Goal: Check status: Check status

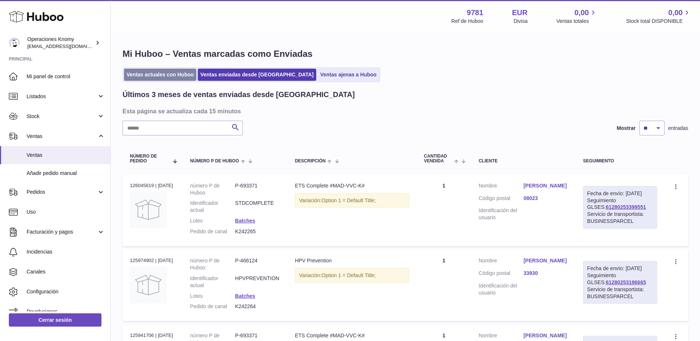
click at [171, 80] on link "Ventas actuales con Huboo" at bounding box center [160, 75] width 72 height 12
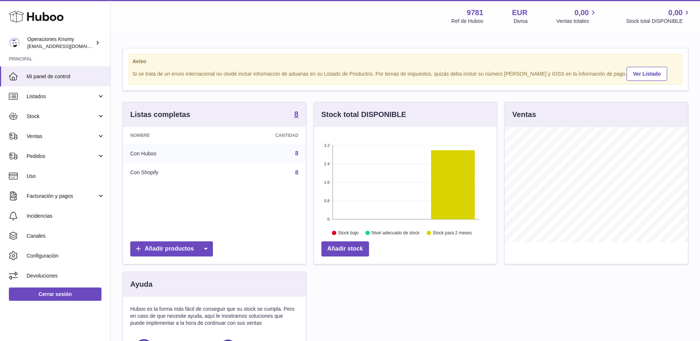
scroll to position [115, 183]
click at [45, 141] on link "Ventas" at bounding box center [55, 136] width 110 height 20
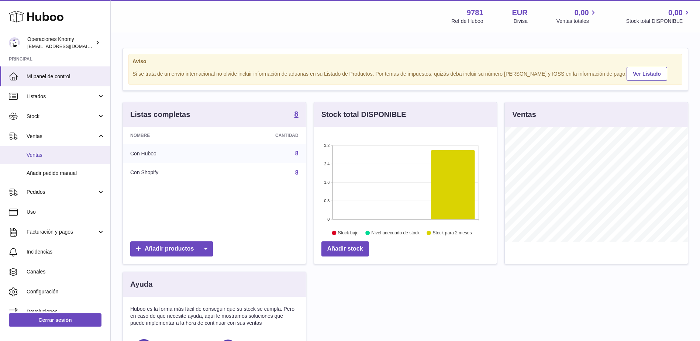
click at [53, 154] on span "Ventas" at bounding box center [66, 155] width 78 height 7
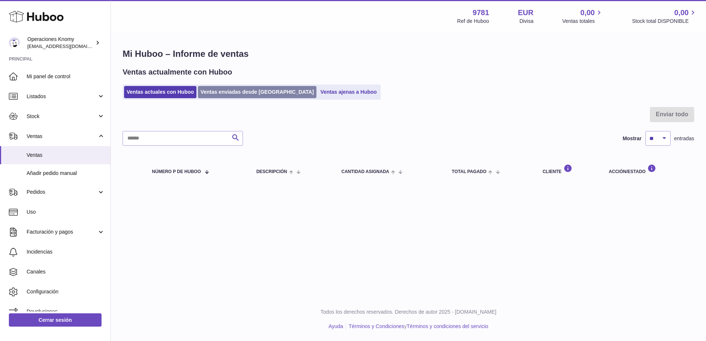
click at [257, 89] on link "Ventas enviadas desde [GEOGRAPHIC_DATA]" at bounding box center [257, 92] width 119 height 12
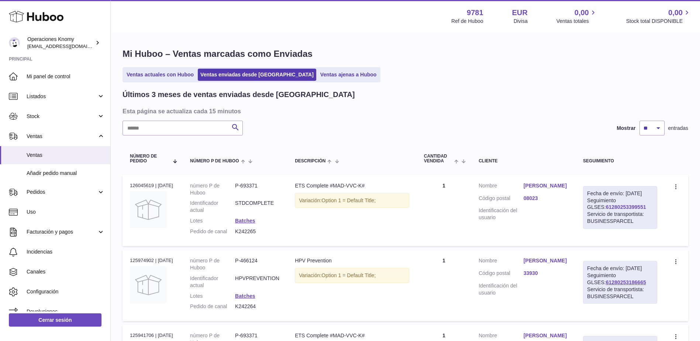
click at [625, 210] on link "61280253399551" at bounding box center [626, 207] width 40 height 6
click at [635, 285] on link "61280253186665" at bounding box center [626, 282] width 40 height 6
click at [176, 71] on link "Ventas actuales con Huboo" at bounding box center [160, 75] width 72 height 12
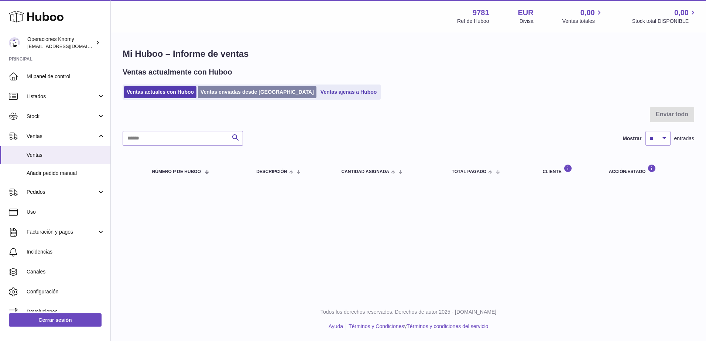
click at [255, 88] on link "Ventas enviadas desde [GEOGRAPHIC_DATA]" at bounding box center [257, 92] width 119 height 12
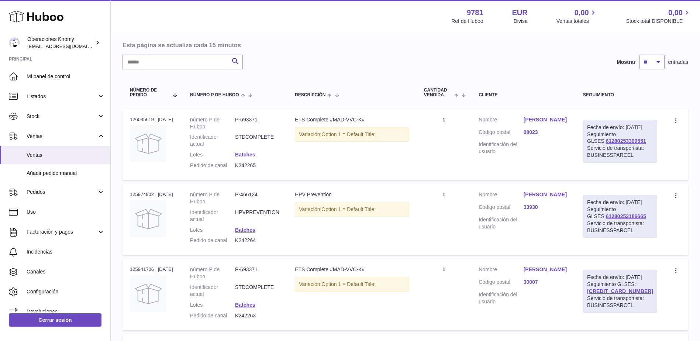
scroll to position [74, 0]
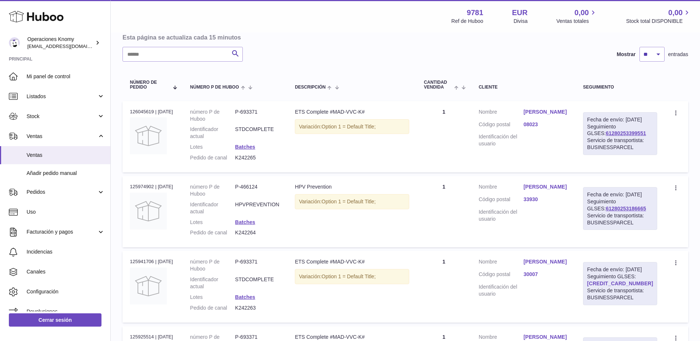
click at [629, 286] on link "[CREDIT_CARD_NUMBER]" at bounding box center [620, 284] width 66 height 6
